Goal: Task Accomplishment & Management: Manage account settings

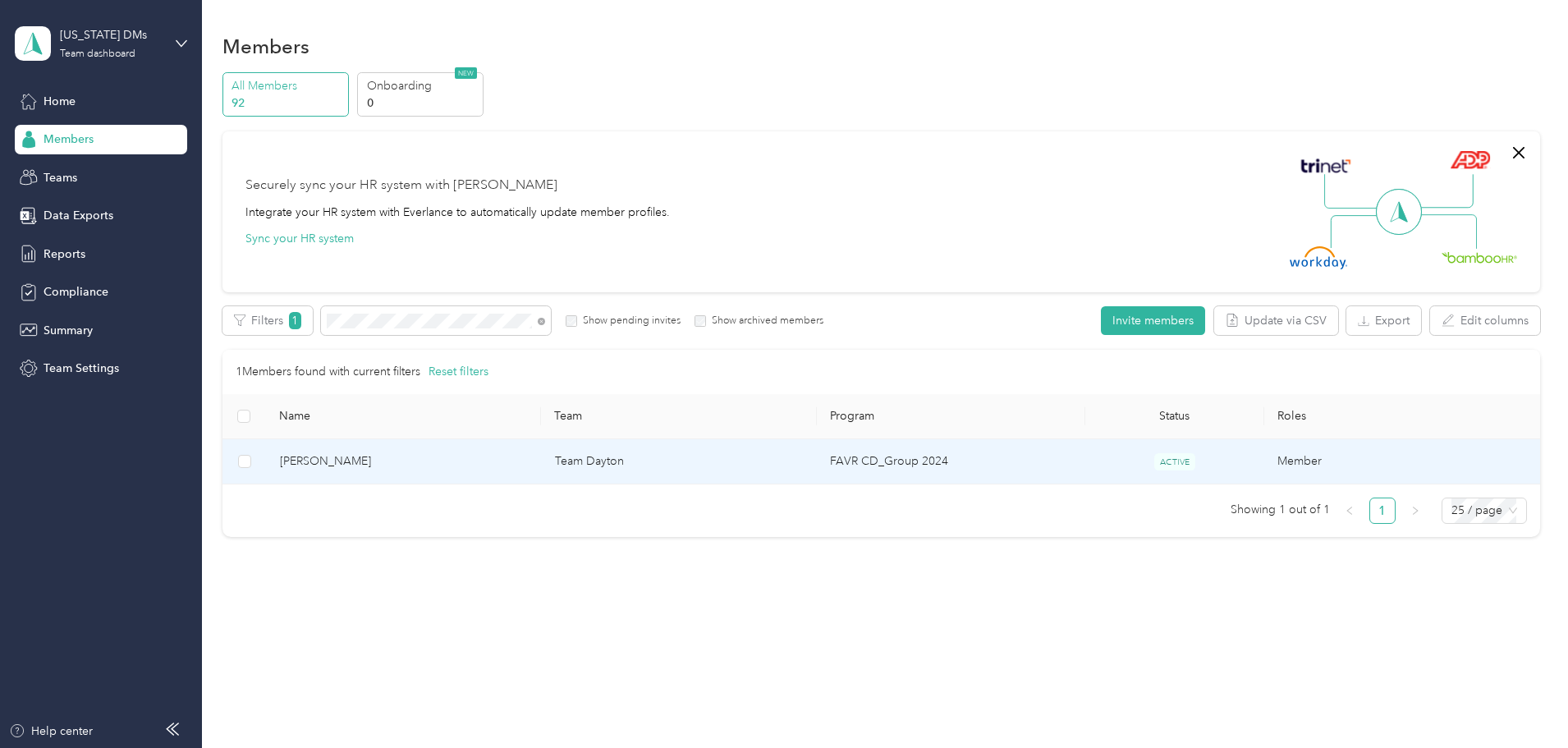
click at [490, 470] on td "[PERSON_NAME]" at bounding box center [404, 462] width 275 height 46
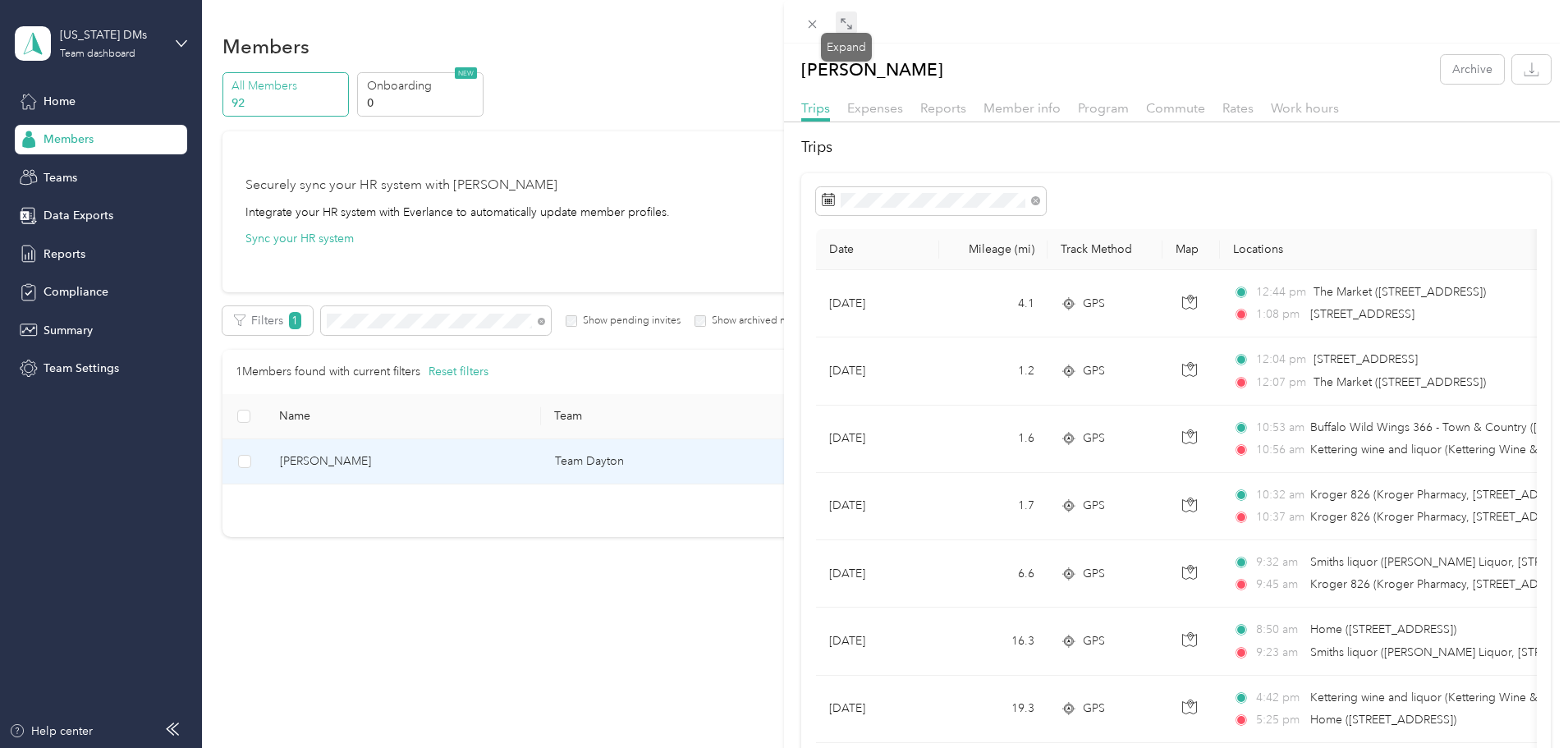
click at [843, 21] on icon at bounding box center [843, 20] width 5 height 5
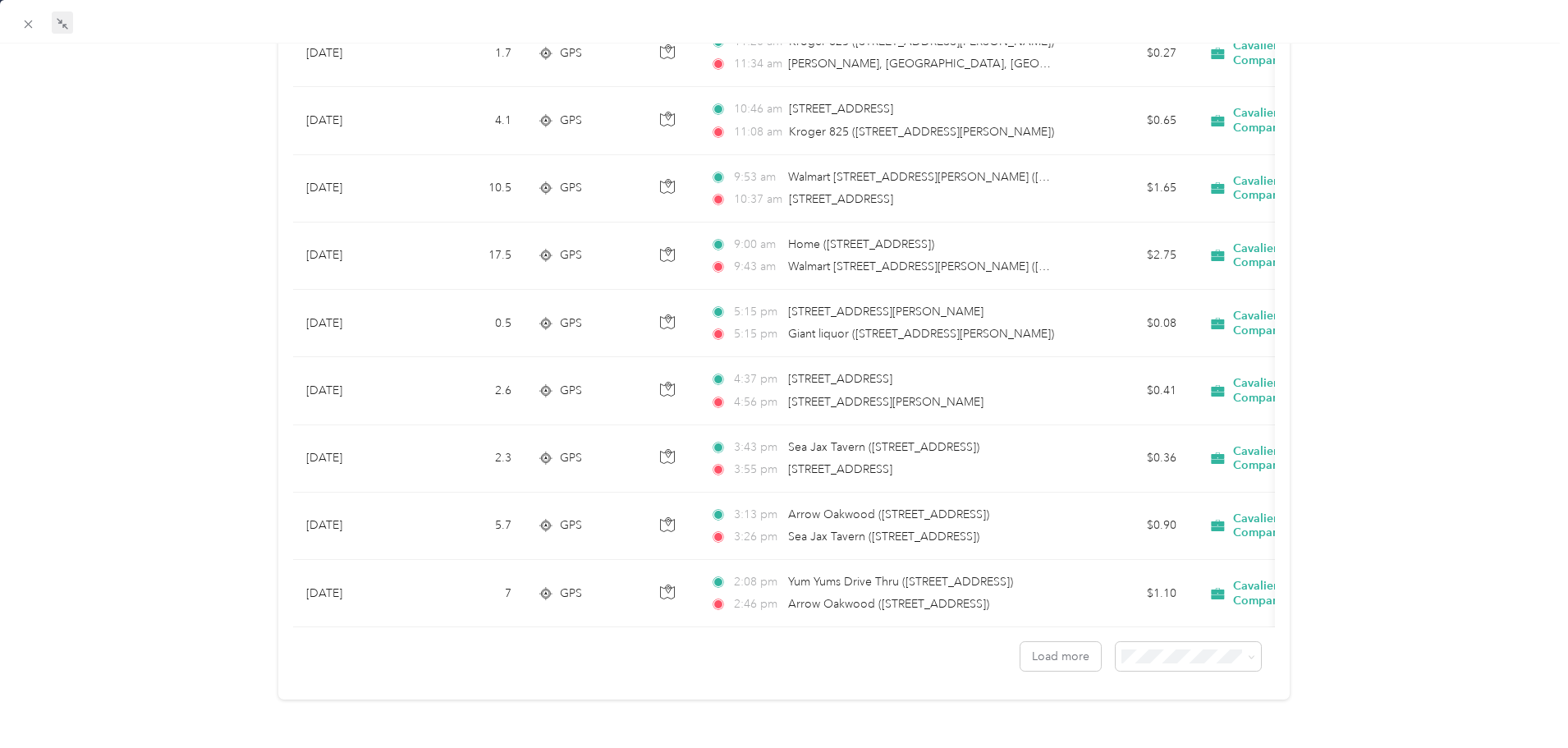
scroll to position [1356, 0]
click at [1168, 725] on span "100 per load" at bounding box center [1150, 732] width 67 height 14
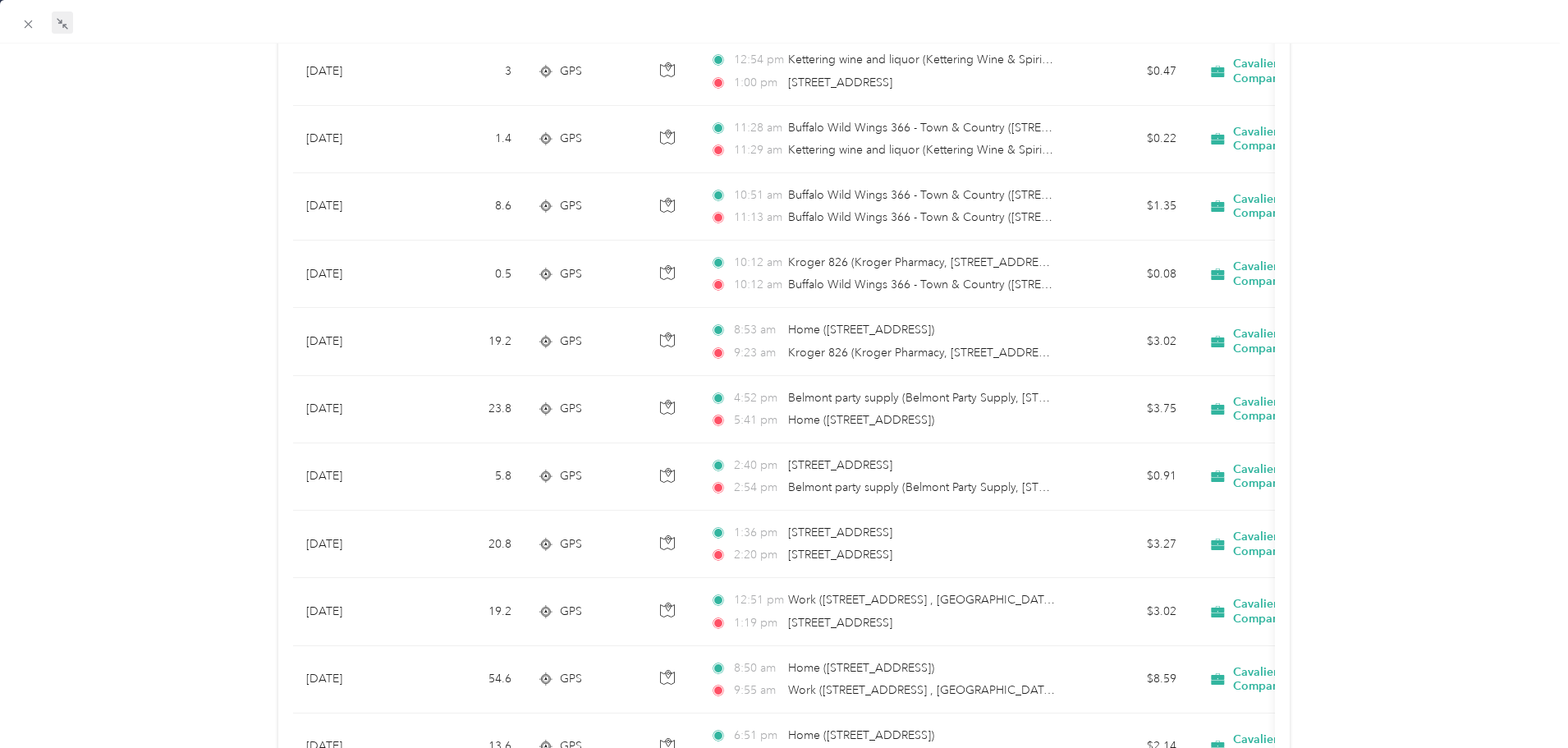
scroll to position [4066, 0]
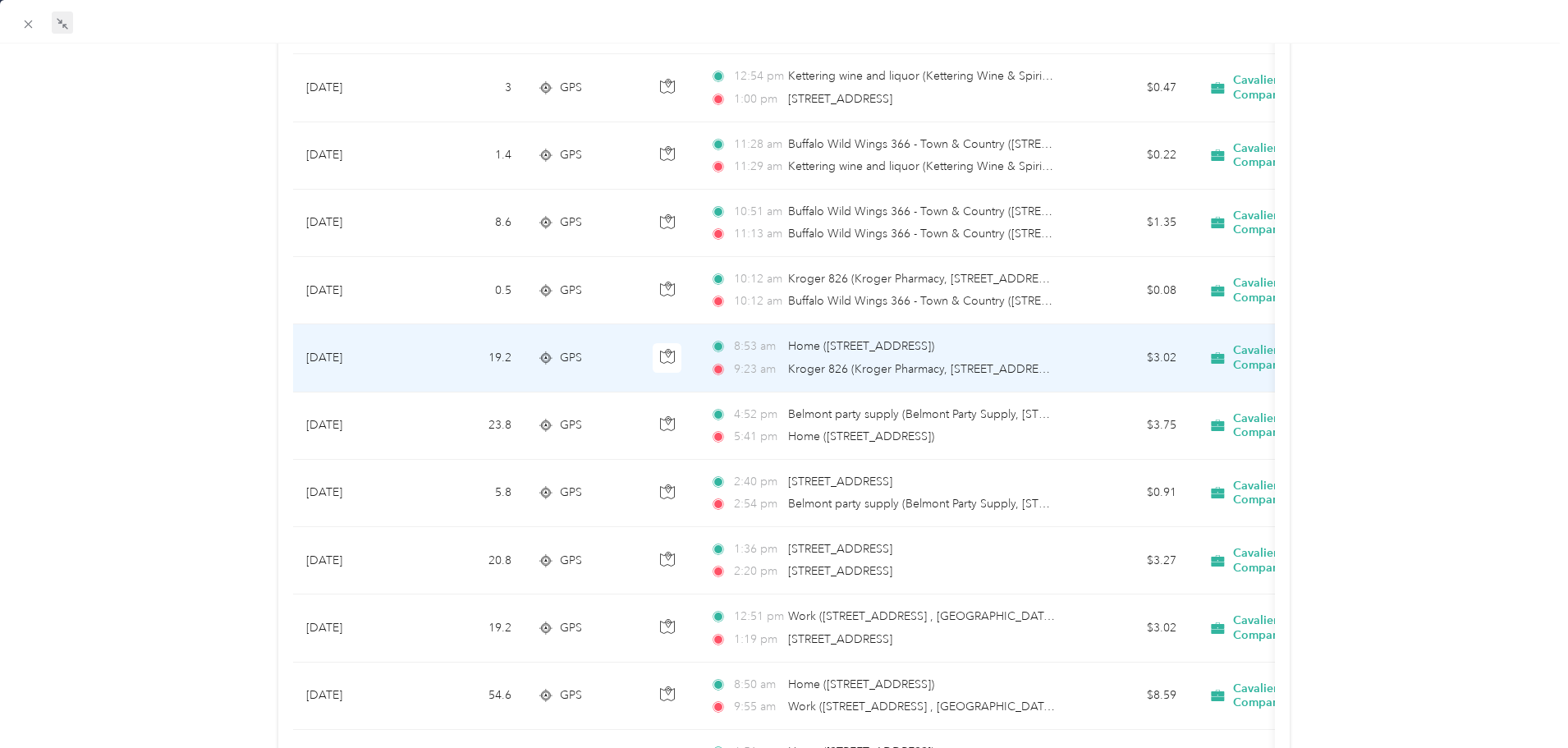
click at [920, 359] on div "8:53 am Home ([STREET_ADDRESS]) 9:23 am Kroger 826 (Kroger Pharmacy, [STREET_AD…" at bounding box center [882, 357] width 345 height 40
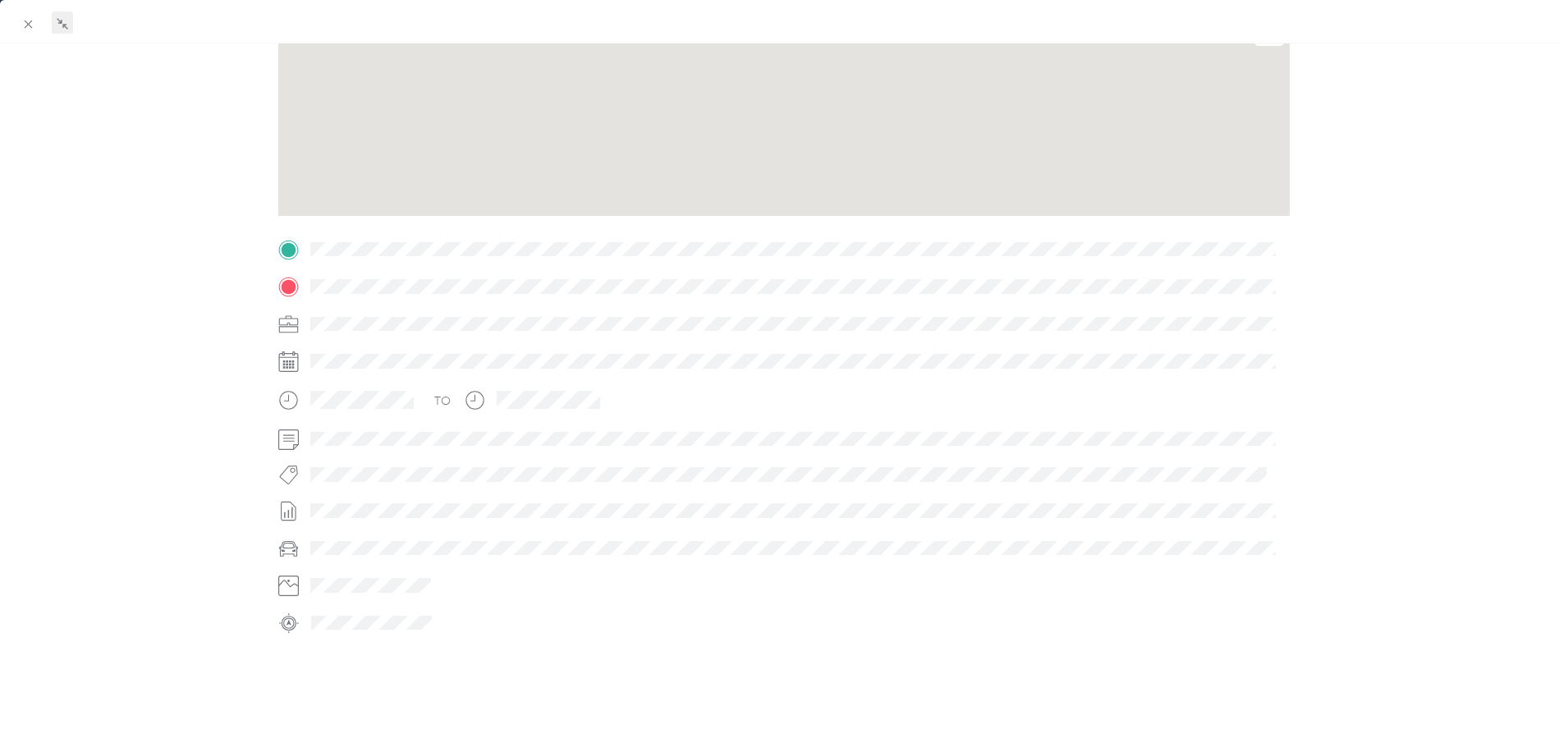
scroll to position [228, 0]
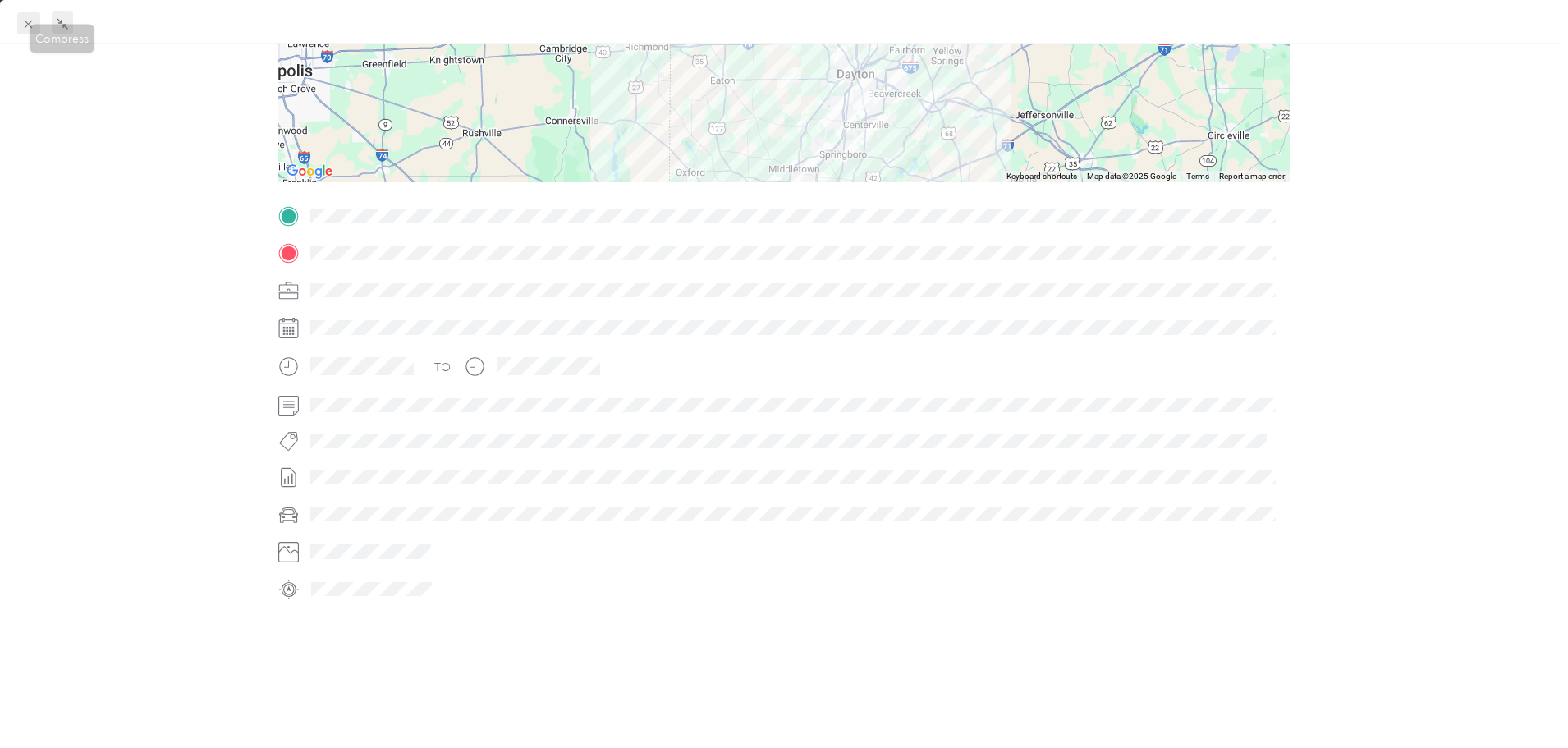
click at [29, 21] on icon at bounding box center [28, 24] width 14 height 14
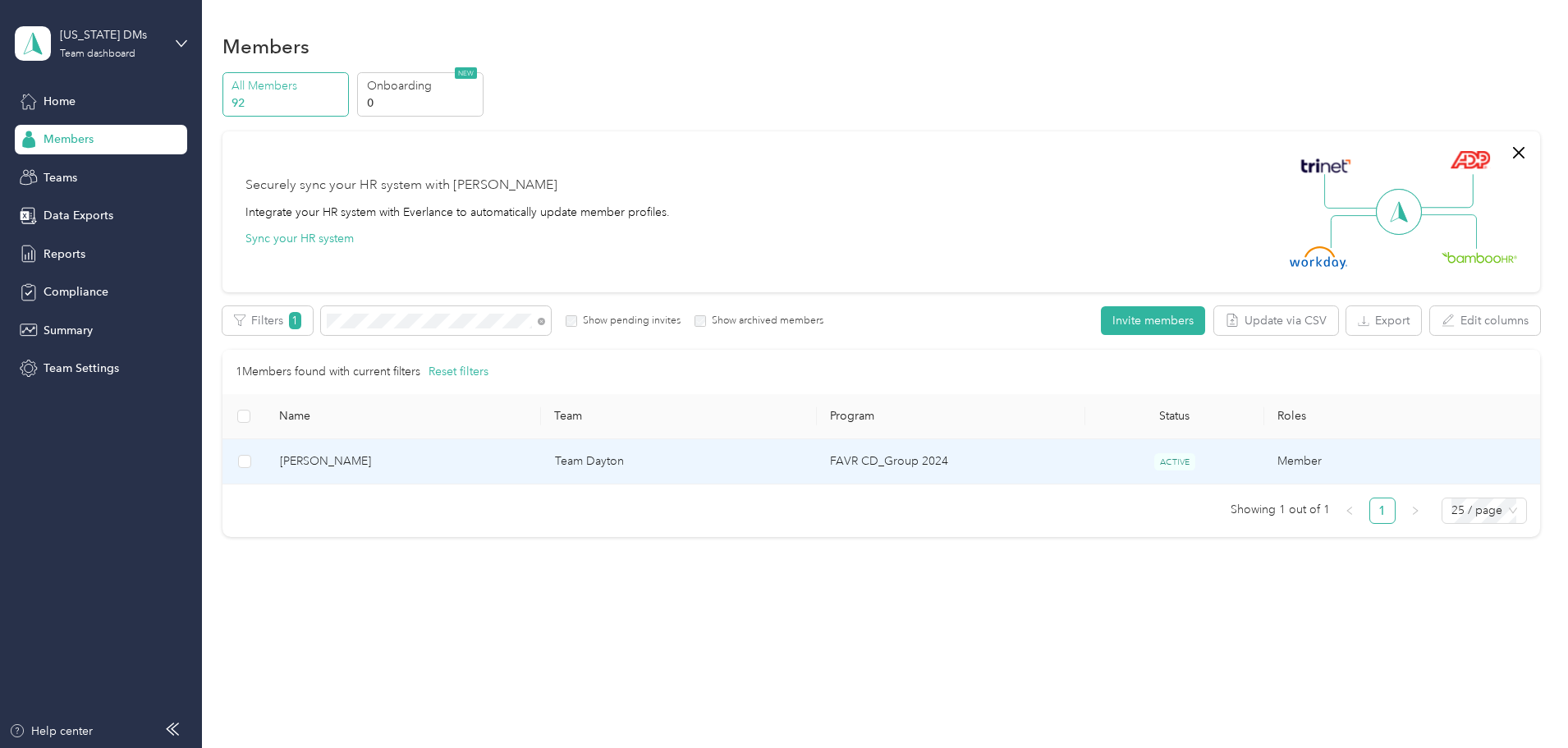
click at [490, 461] on span "[PERSON_NAME]" at bounding box center [405, 461] width 249 height 18
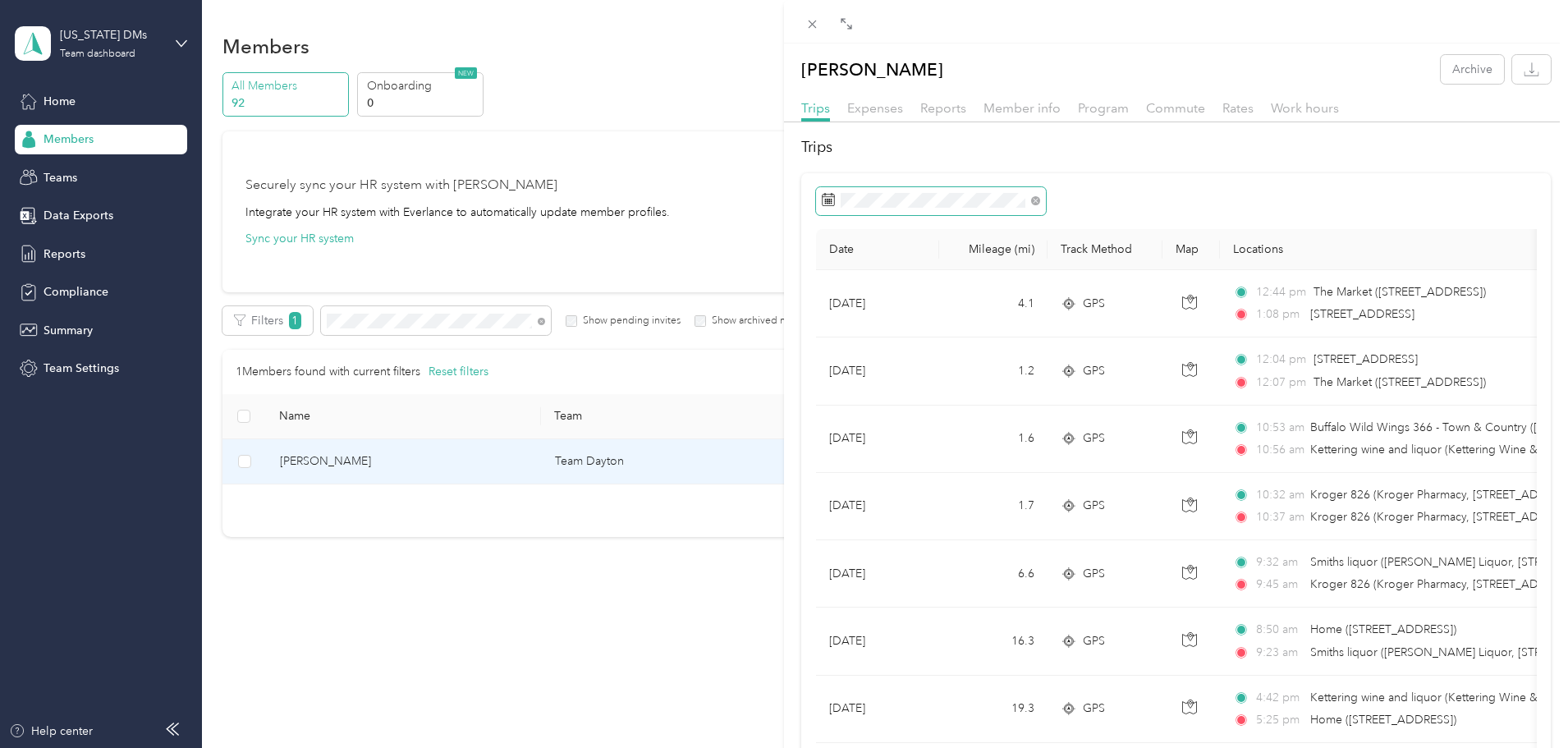
click at [923, 191] on span at bounding box center [931, 201] width 230 height 28
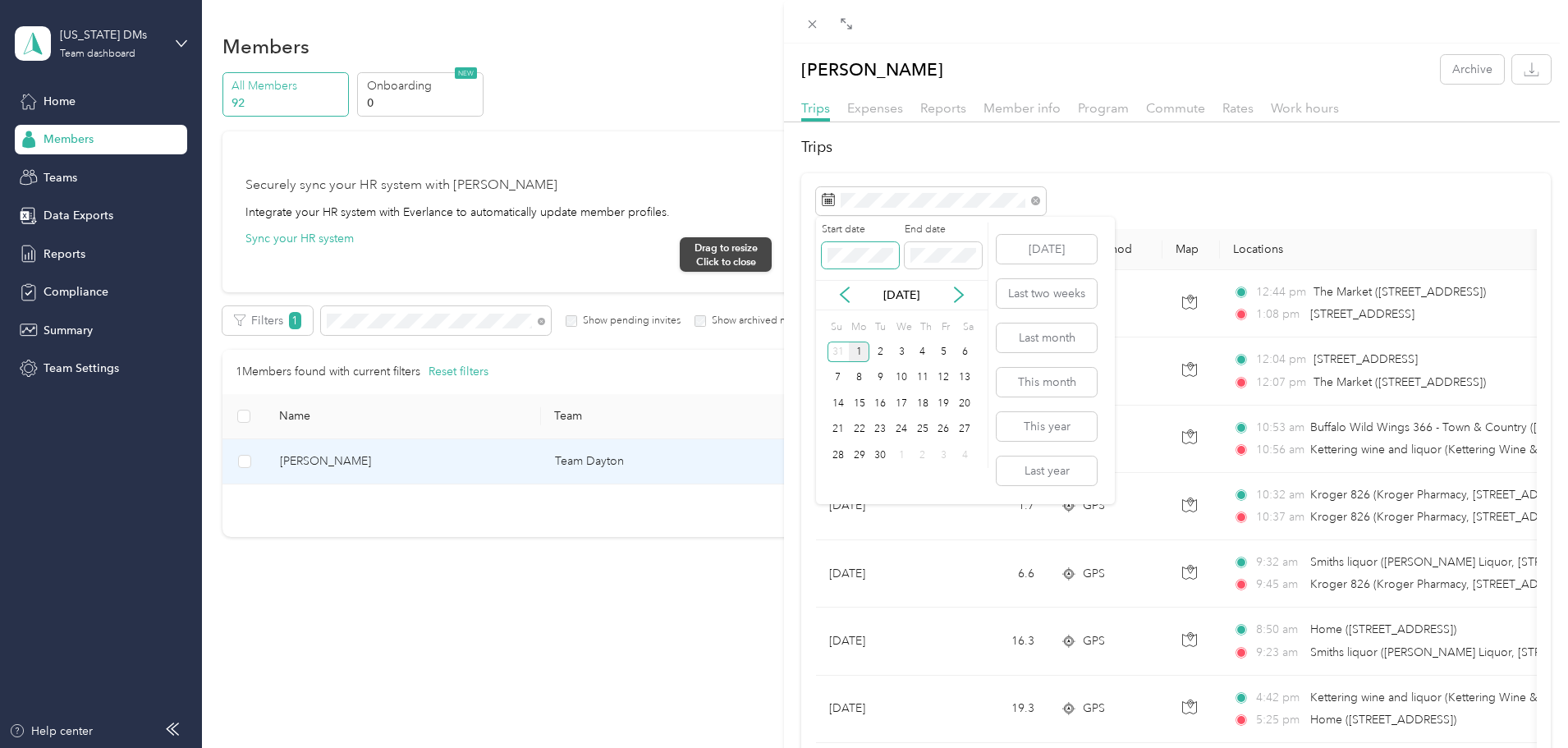
click at [721, 747] on div "Drag to resize Click to close [PERSON_NAME] Archive Trips Expenses Reports Memb…" at bounding box center [780, 748] width 1560 height 0
click at [880, 262] on span at bounding box center [860, 256] width 77 height 27
click at [887, 222] on label "Start date" at bounding box center [860, 230] width 77 height 15
click at [788, 747] on div "Drag to resize Click to close [PERSON_NAME] Archive Trips Expenses Reports Memb…" at bounding box center [780, 748] width 1560 height 0
click at [836, 296] on icon at bounding box center [844, 295] width 16 height 16
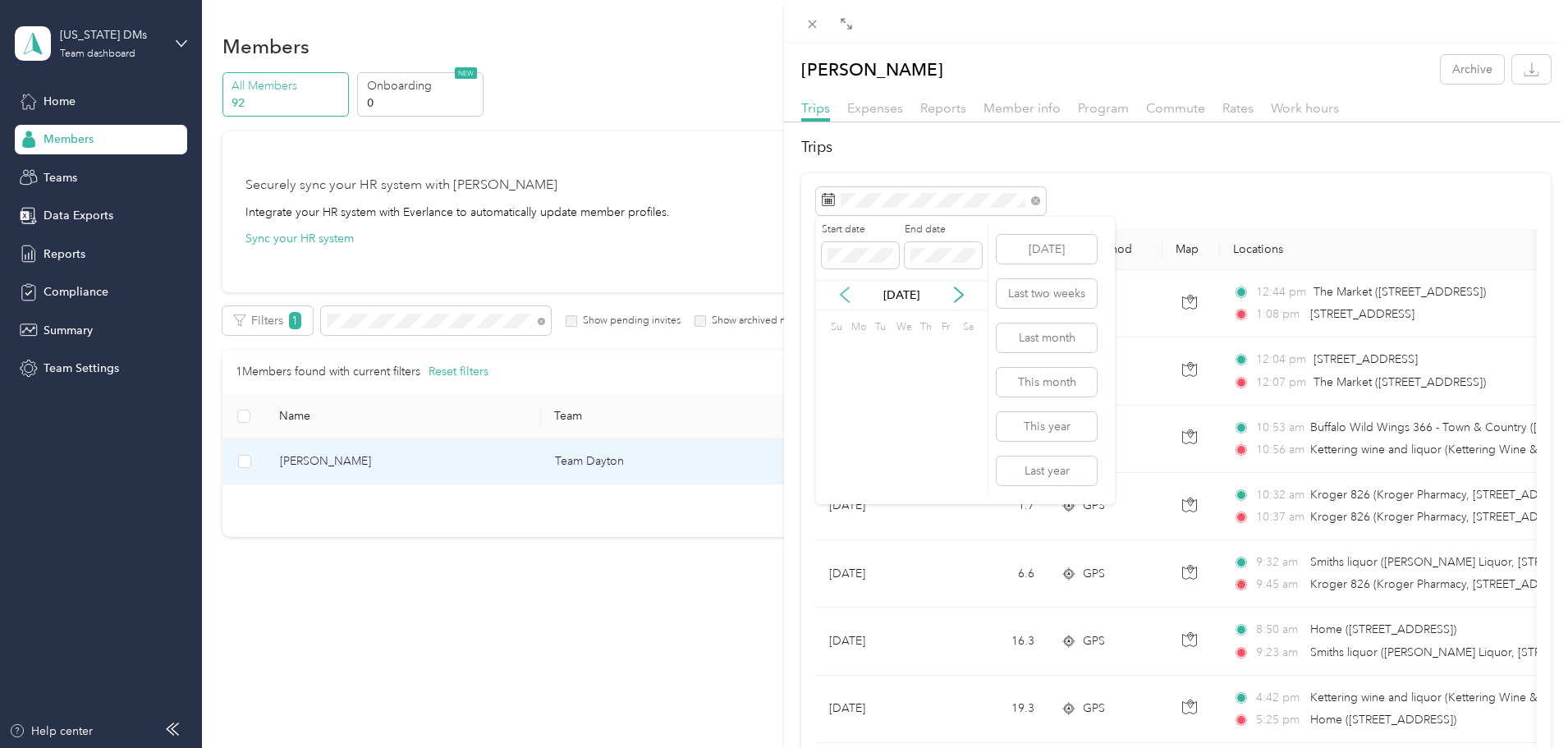
click at [836, 296] on icon at bounding box center [844, 295] width 16 height 16
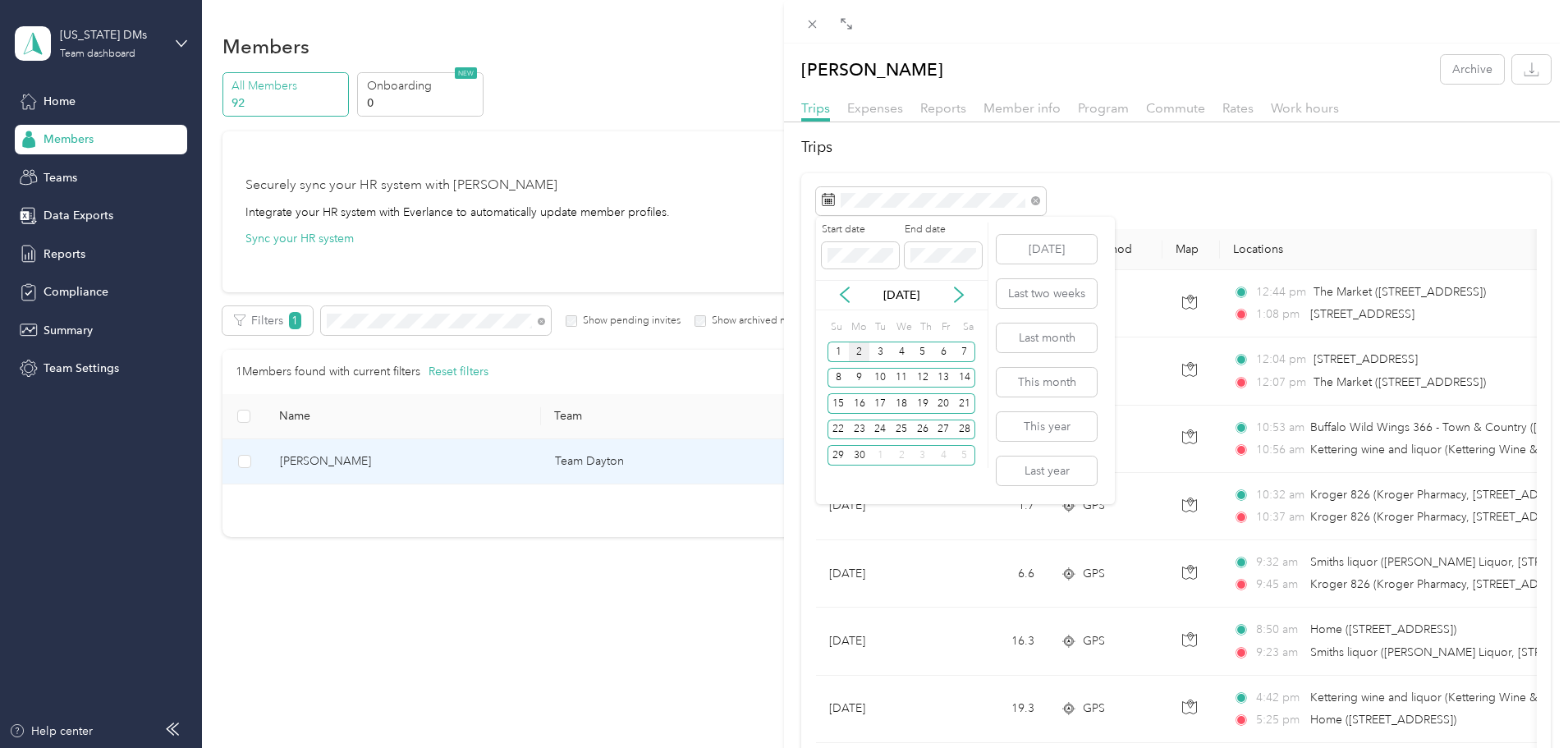
click at [854, 349] on div "2" at bounding box center [859, 352] width 21 height 21
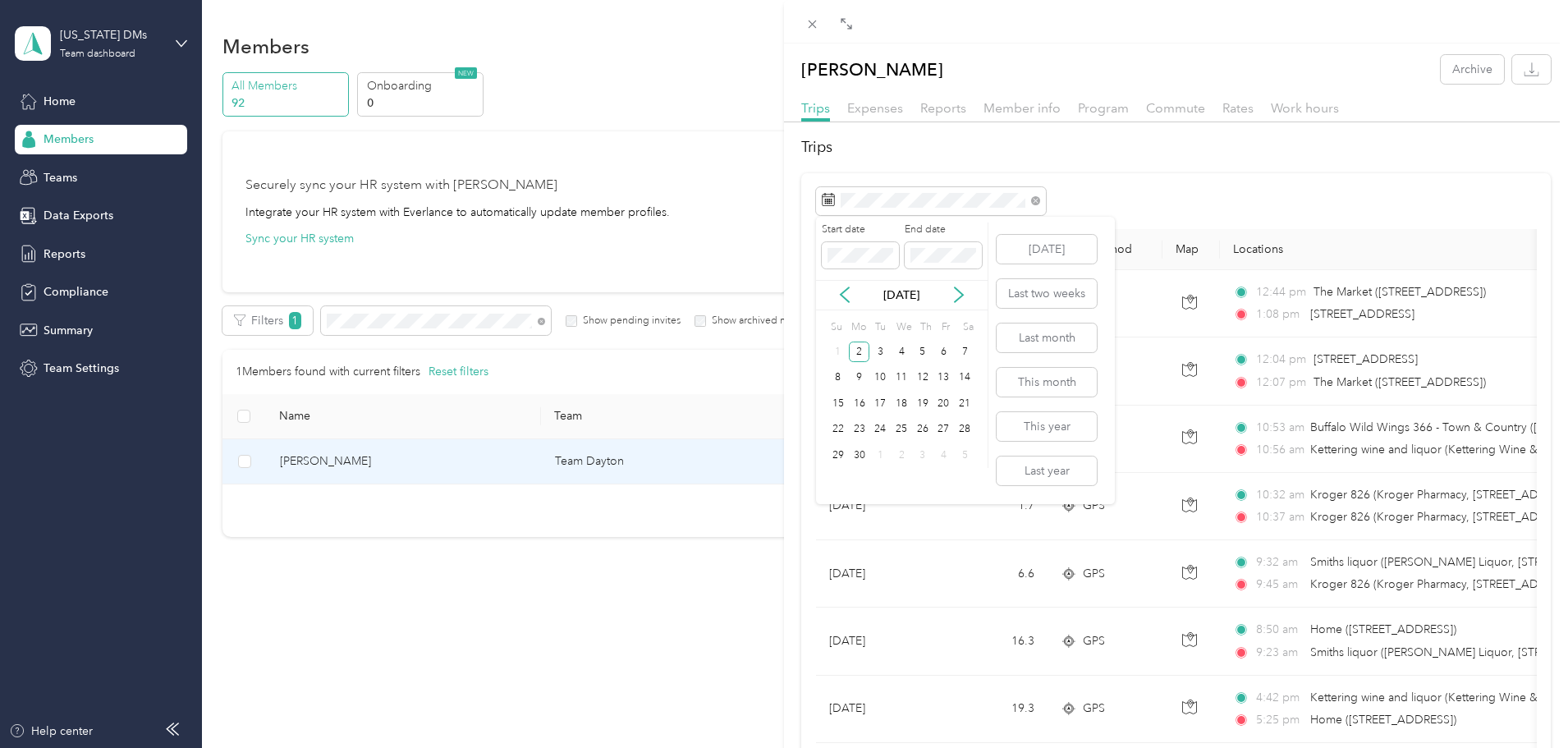
click at [957, 285] on div "[DATE]" at bounding box center [902, 296] width 172 height 30
click at [957, 287] on icon at bounding box center [959, 295] width 16 height 16
click at [957, 295] on icon at bounding box center [959, 295] width 16 height 16
click at [857, 351] on div "1" at bounding box center [859, 352] width 21 height 21
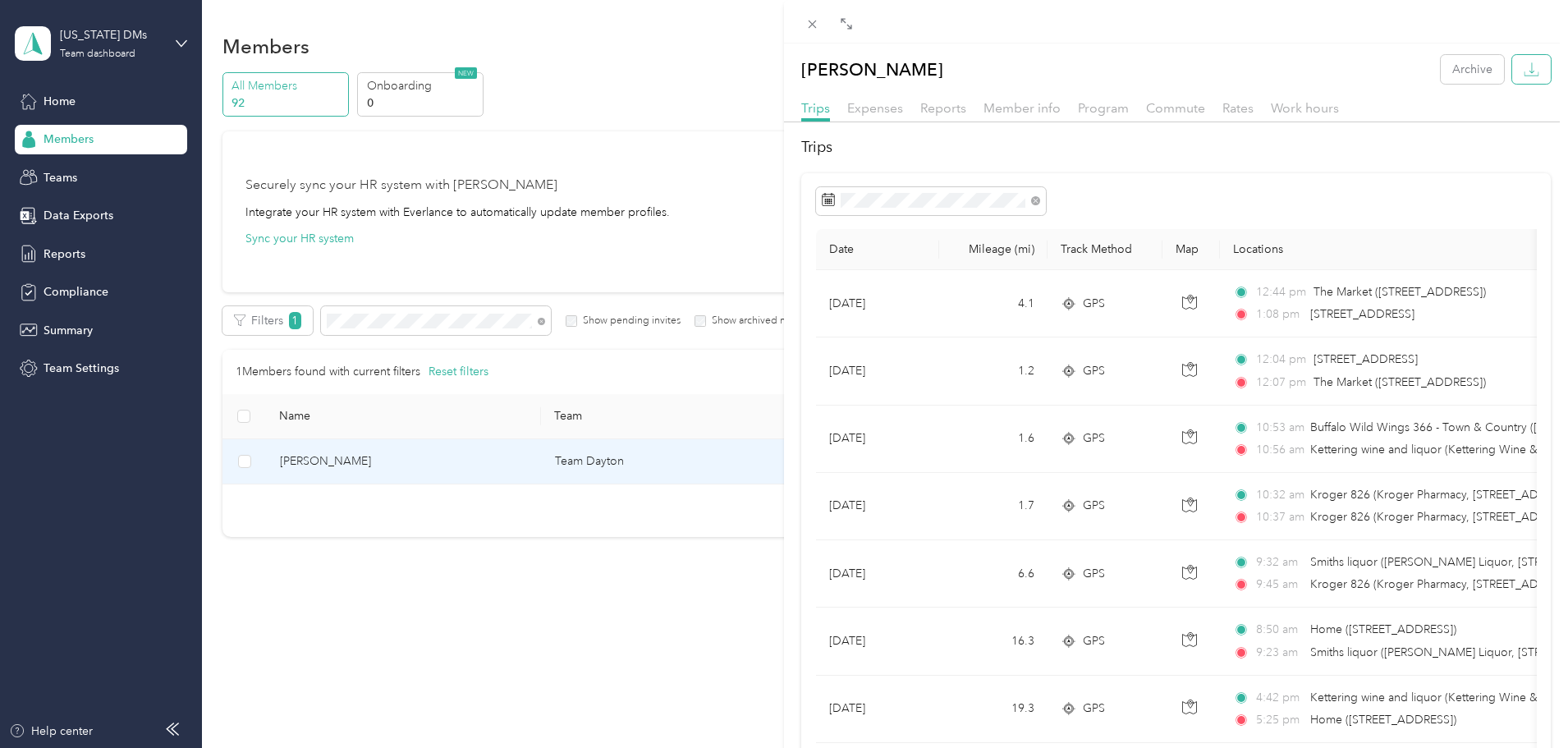
click at [1513, 67] on button "button" at bounding box center [1532, 69] width 39 height 29
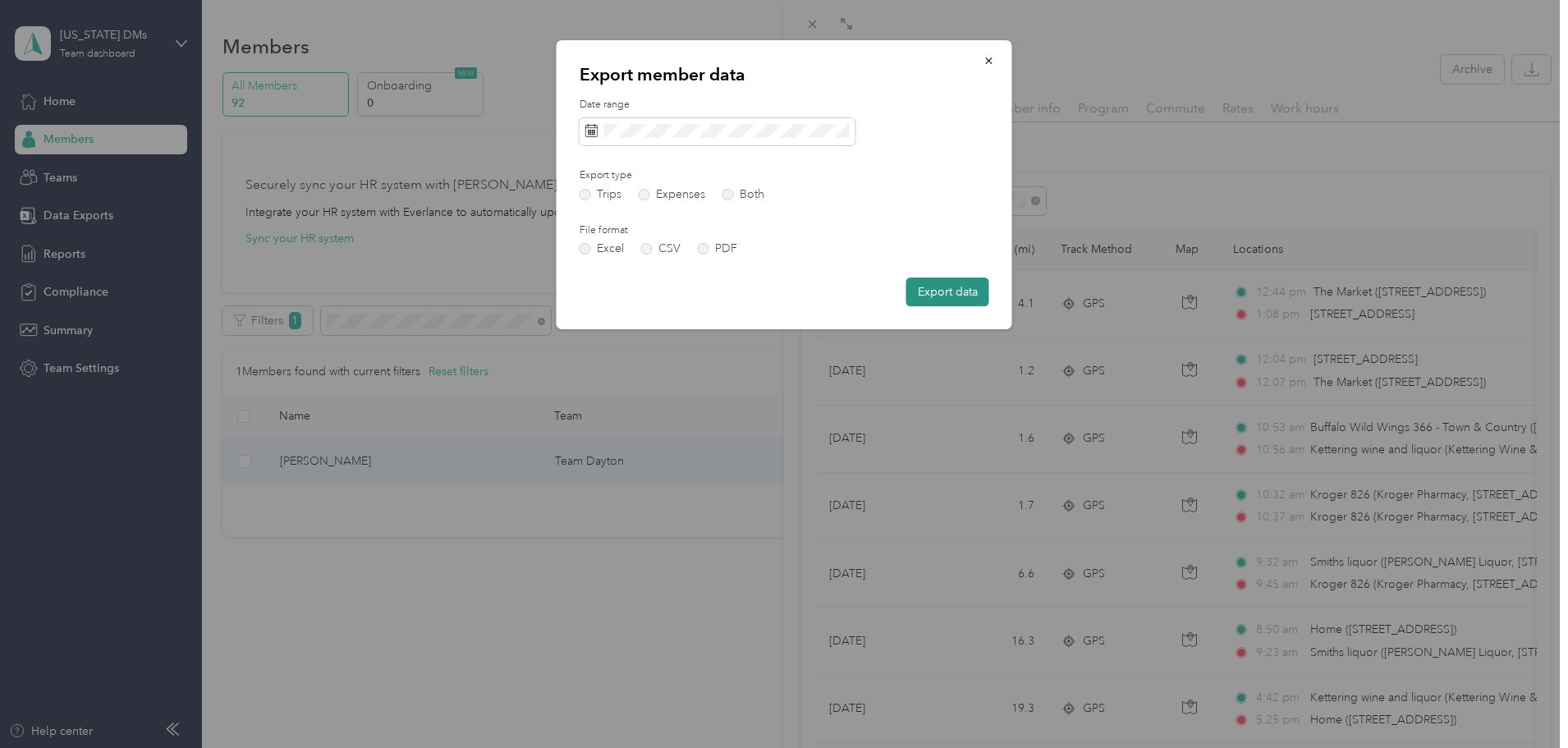
click at [946, 289] on button "Export data" at bounding box center [947, 292] width 83 height 29
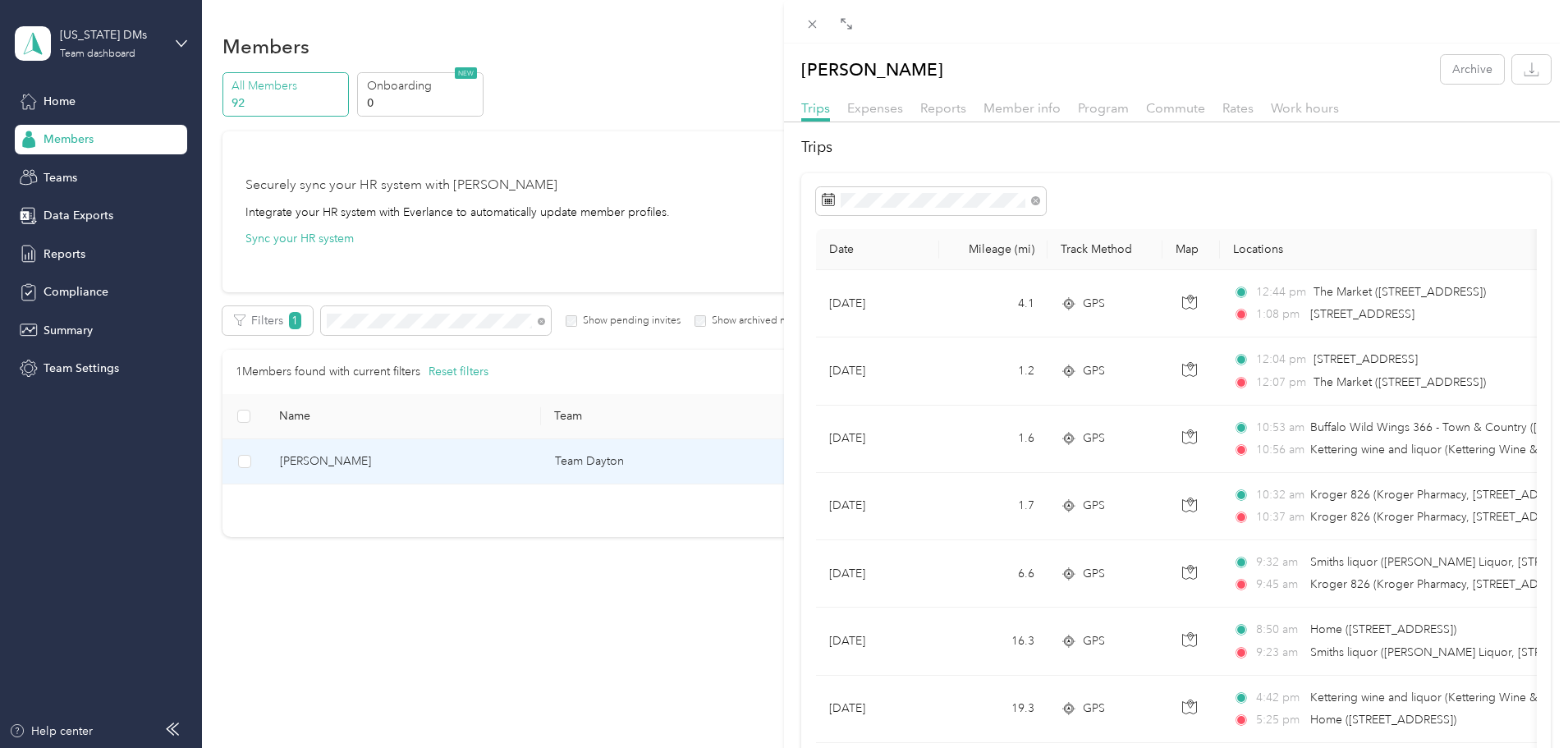
click at [1513, 72] on button "button" at bounding box center [1532, 69] width 39 height 29
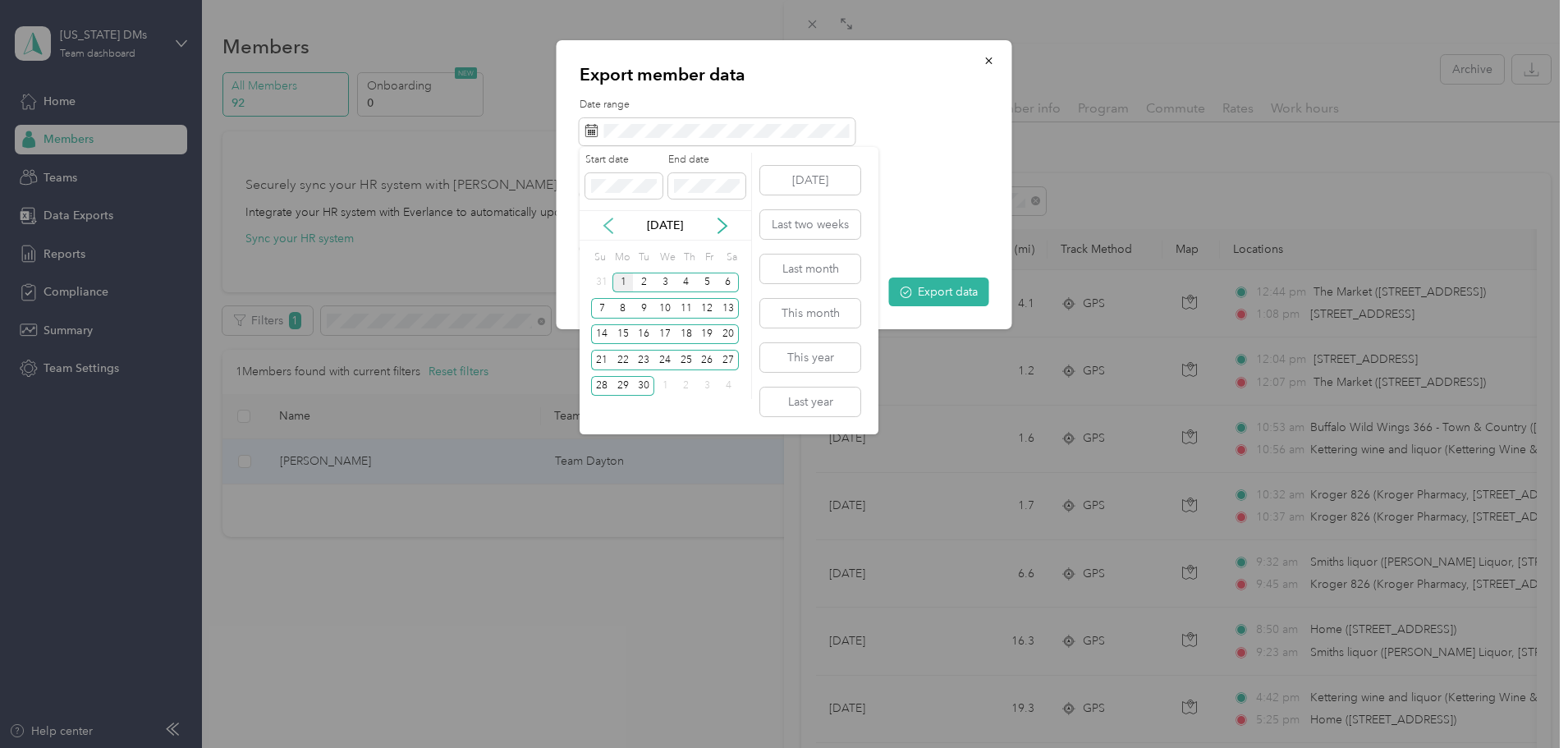
click at [607, 218] on icon at bounding box center [608, 225] width 16 height 16
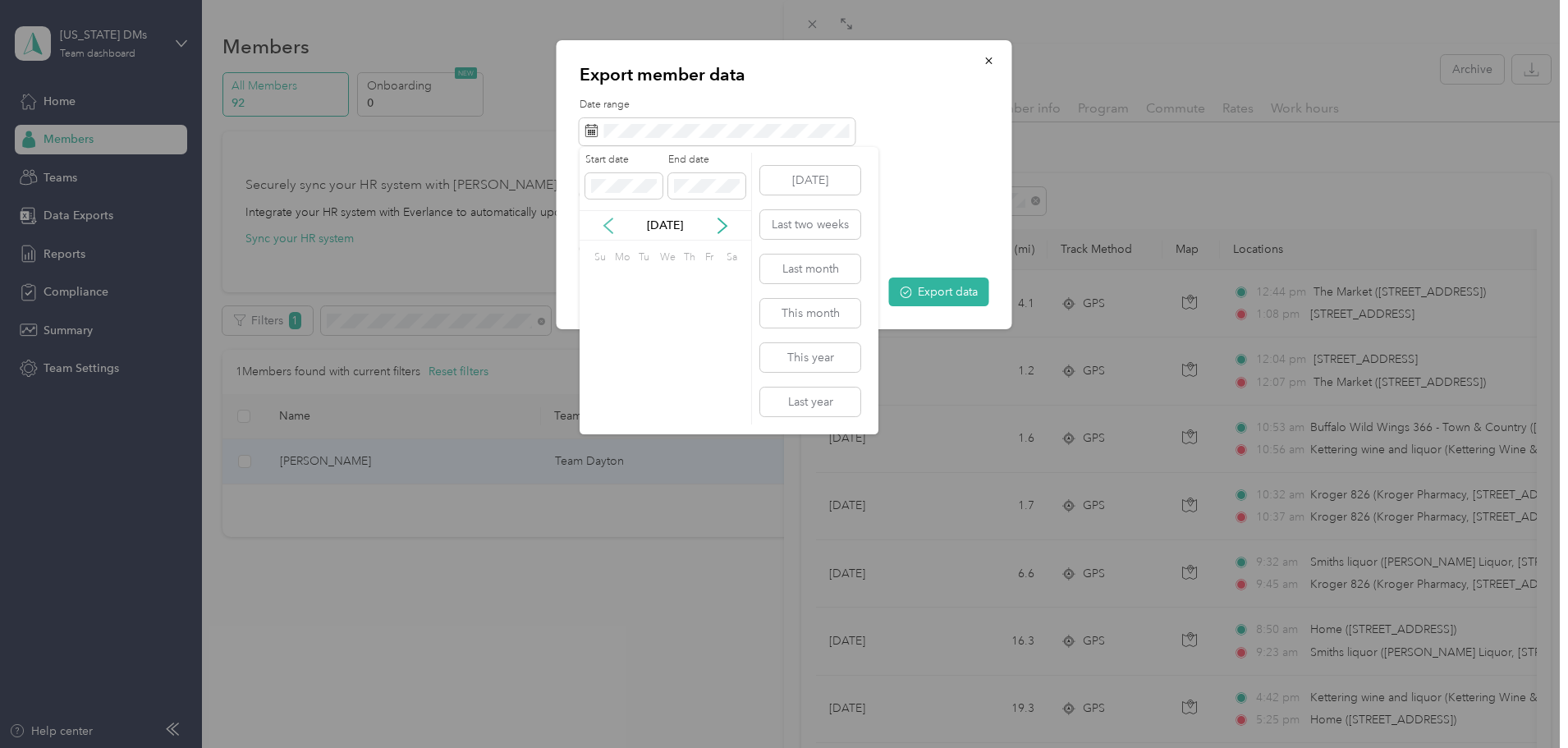
click at [607, 221] on icon at bounding box center [608, 225] width 16 height 16
click at [624, 281] on div "2" at bounding box center [623, 283] width 21 height 21
click at [721, 225] on icon at bounding box center [722, 225] width 16 height 16
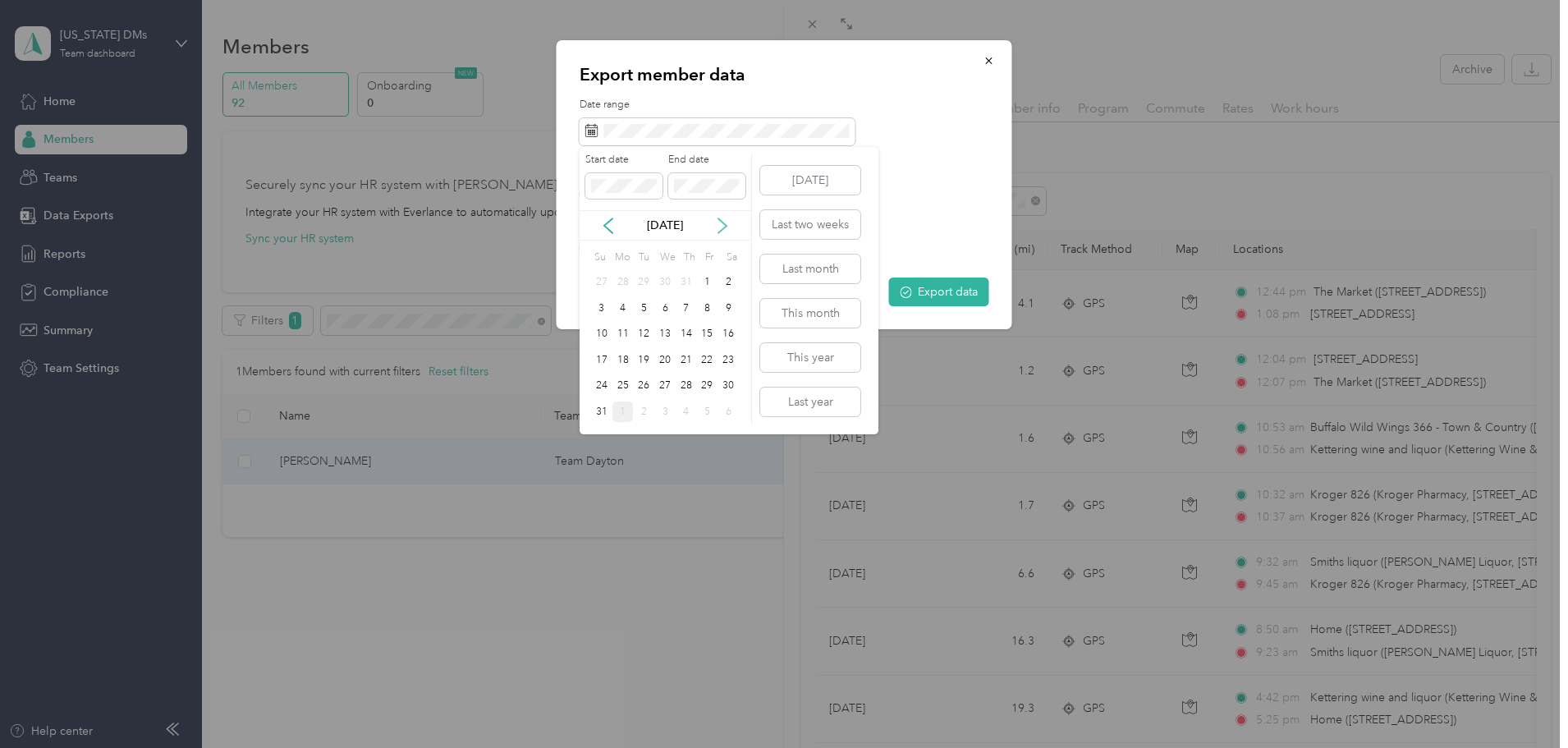
click at [721, 225] on icon at bounding box center [722, 225] width 16 height 16
click at [619, 288] on div "1" at bounding box center [623, 283] width 21 height 21
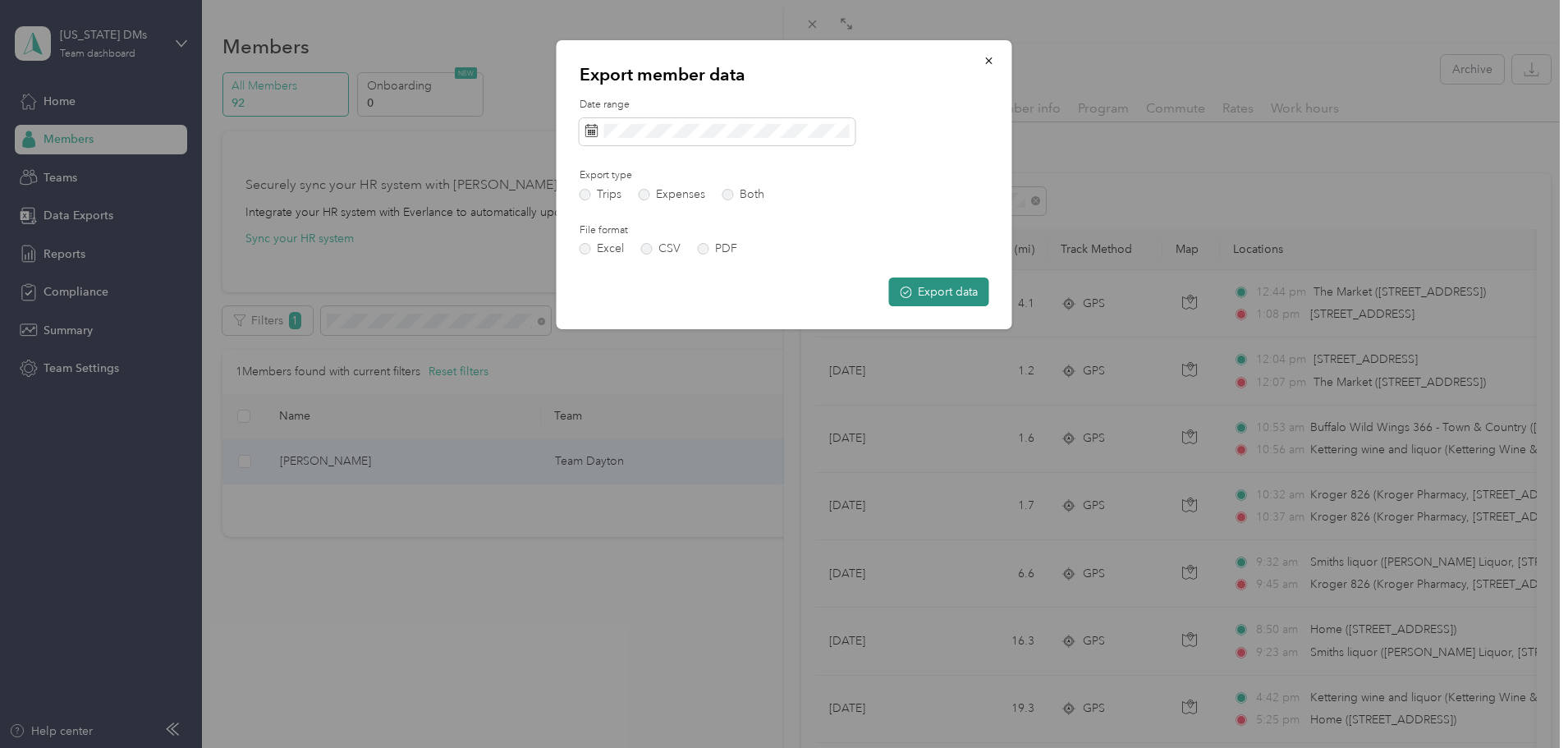
click at [941, 293] on button "Export data" at bounding box center [939, 292] width 100 height 29
